Goal: Information Seeking & Learning: Learn about a topic

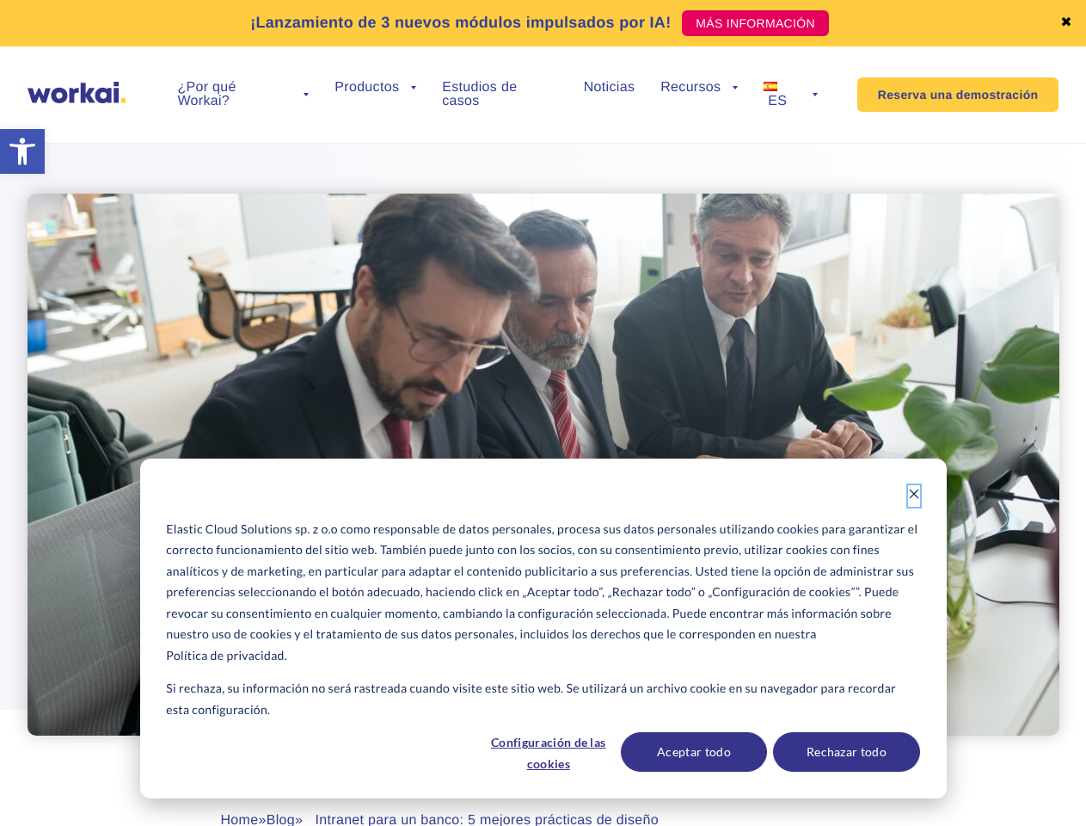
click at [914, 495] on icon "Dismiss cookie banner" at bounding box center [914, 494] width 12 height 12
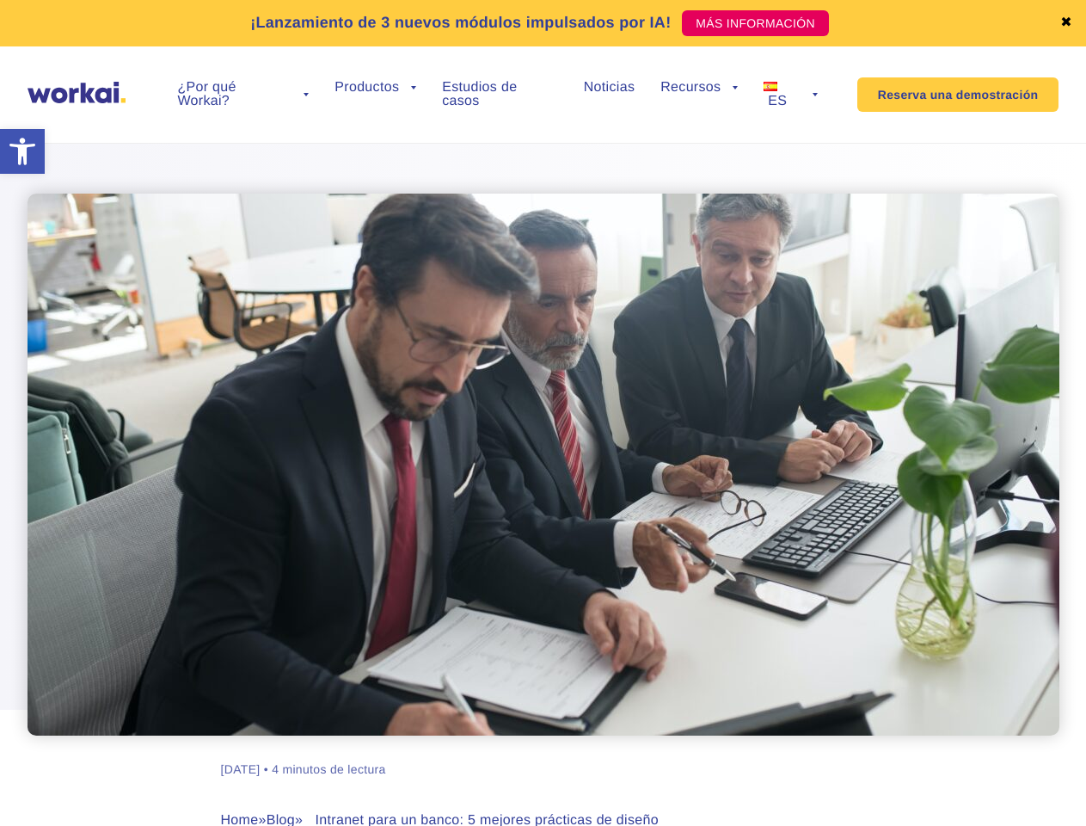
click at [550, 752] on div "[PERSON_NAME] [DATE] • 4 minutos de lectura Home » Blog » Intranet para un banc…" at bounding box center [543, 517] width 955 height 819
click at [695, 752] on div "[PERSON_NAME] [DATE] • 4 minutos de lectura Home » Blog » Intranet para un banc…" at bounding box center [543, 517] width 955 height 819
click at [847, 752] on div "[PERSON_NAME] [DATE] • 4 minutos de lectura Home » Blog » Intranet para un banc…" at bounding box center [543, 517] width 955 height 819
click at [1067, 23] on link "✖" at bounding box center [1067, 23] width 12 height 14
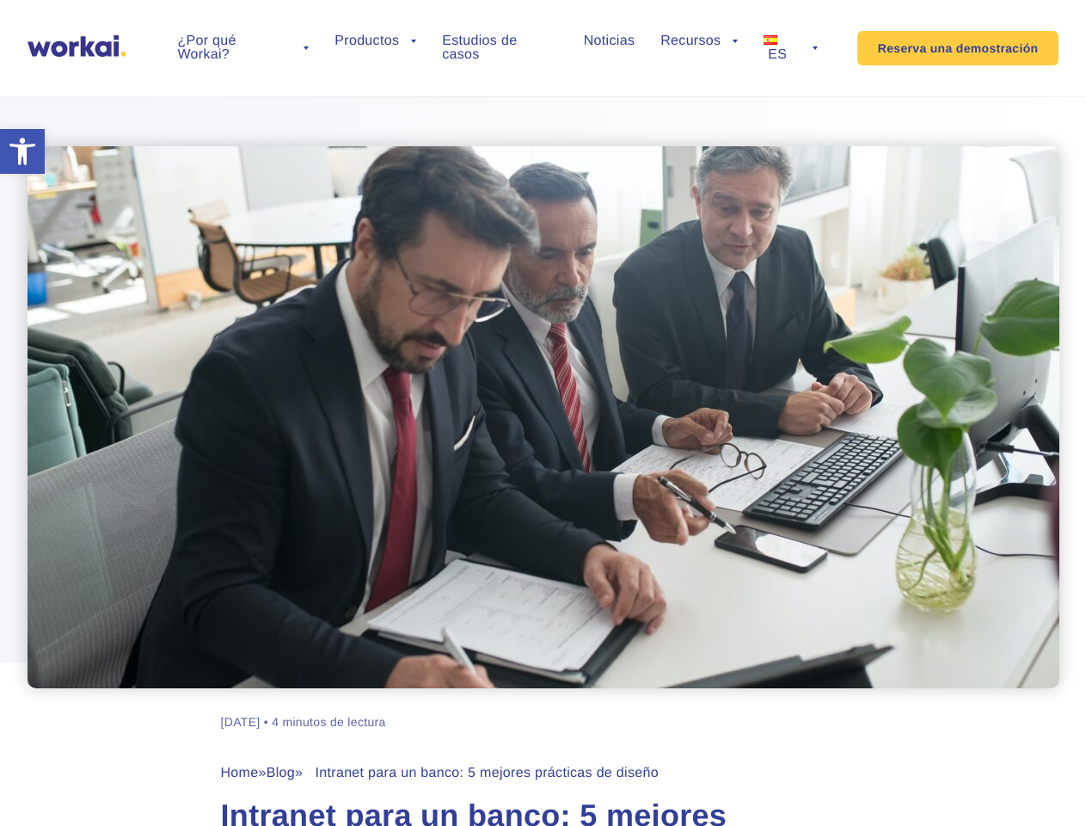
click at [243, 108] on div at bounding box center [543, 374] width 1086 height 628
click at [243, 95] on div "¡Lanzamiento de 3 nuevos módulos impulsados por IA! MÁS INFORMACIÓN ✖ ¿Por qué …" at bounding box center [543, 48] width 1086 height 97
click at [375, 108] on div at bounding box center [543, 374] width 1086 height 628
click at [609, 95] on div "¡Lanzamiento de 3 nuevos módulos impulsados por IA! MÁS INFORMACIÓN ✖ ¿Por qué …" at bounding box center [543, 48] width 1086 height 97
click at [699, 108] on div at bounding box center [543, 374] width 1086 height 628
